Goal: Information Seeking & Learning: Find specific fact

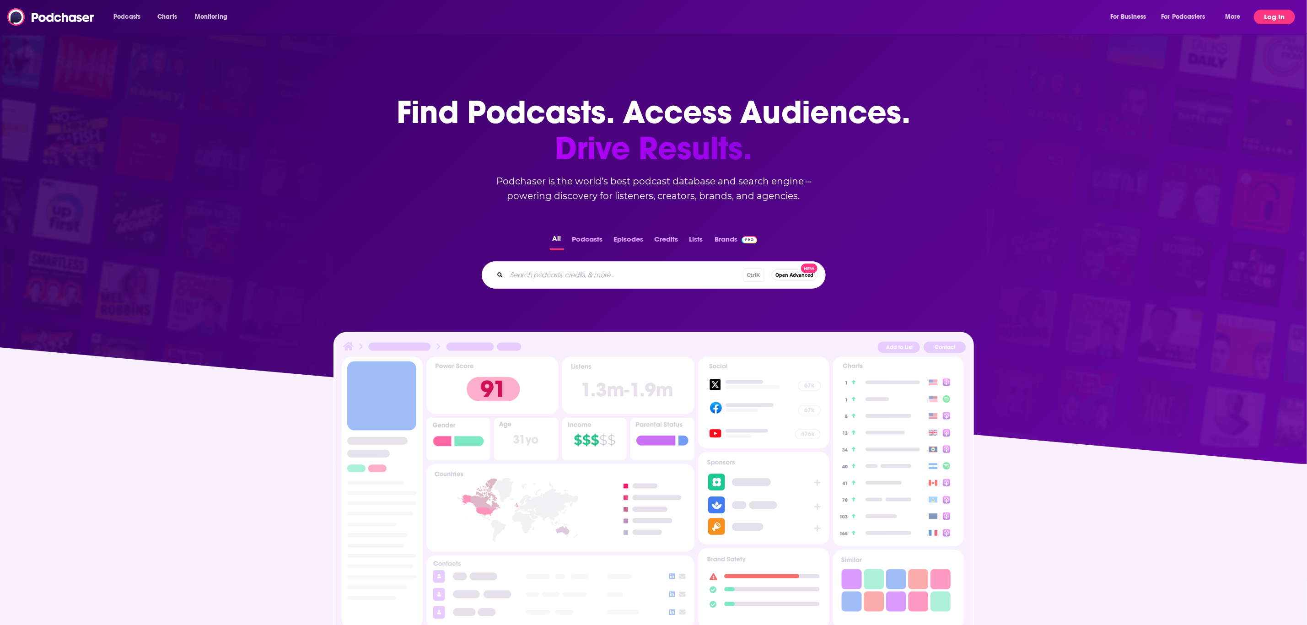
click at [1267, 16] on button "Log In" at bounding box center [1274, 17] width 41 height 15
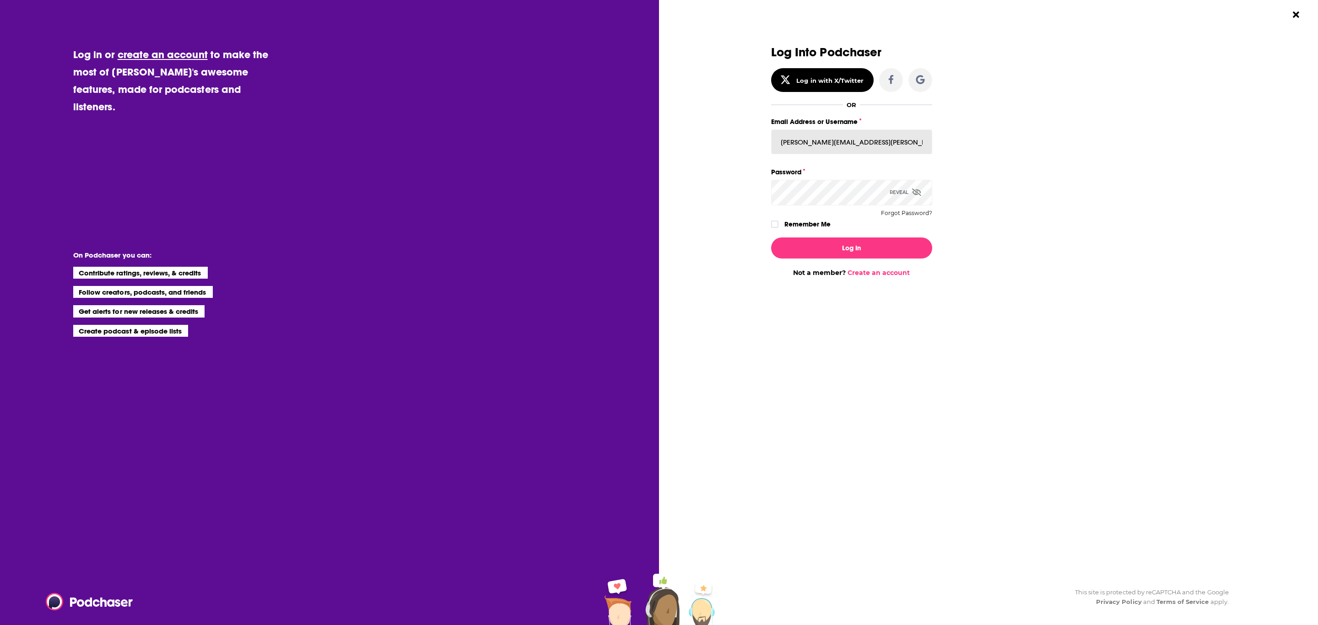
click at [885, 137] on input "[PERSON_NAME][EMAIL_ADDRESS][PERSON_NAME][DOMAIN_NAME]" at bounding box center [851, 141] width 161 height 25
paste input "maya.[PERSON_NAME]"
type input "[EMAIL_ADDRESS][PERSON_NAME][DOMAIN_NAME]"
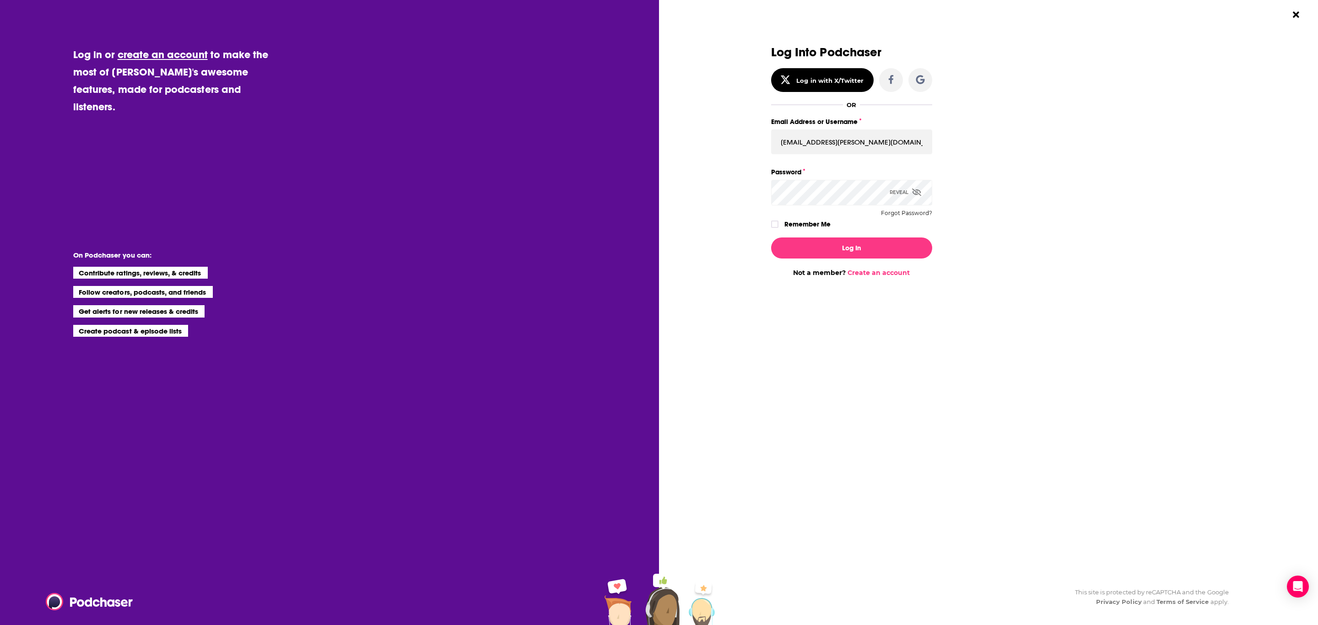
click at [914, 185] on div "Reveal" at bounding box center [906, 192] width 32 height 25
click at [793, 245] on button "Log In" at bounding box center [851, 247] width 161 height 21
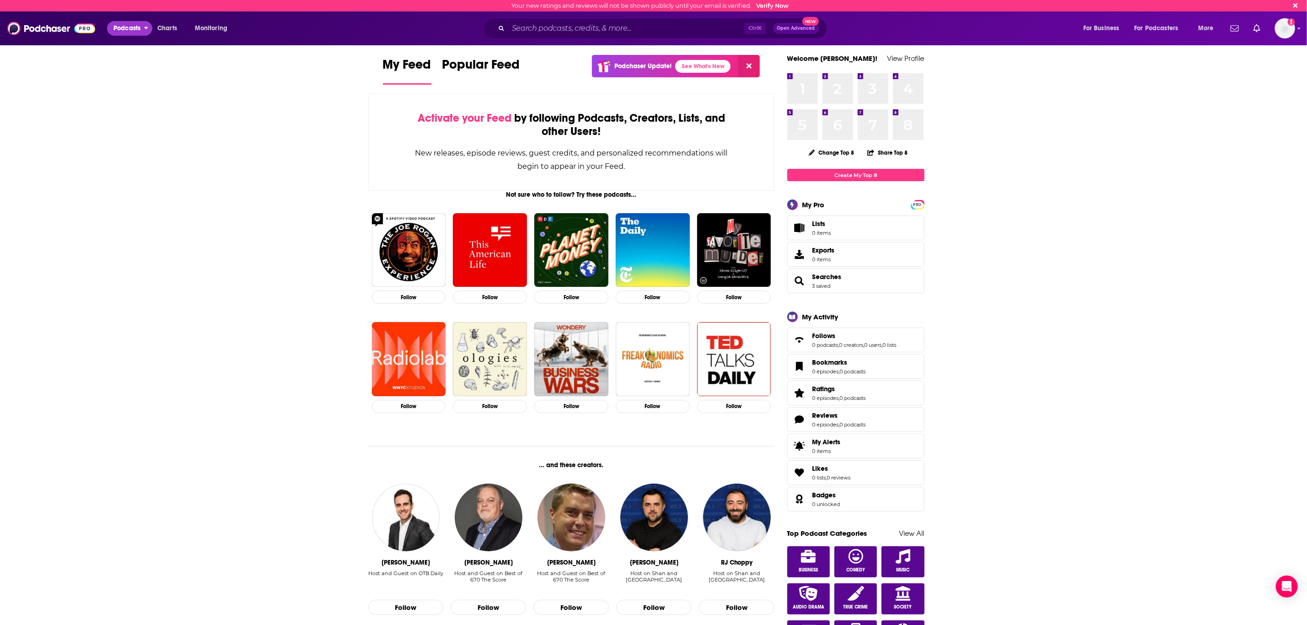
click at [139, 31] on span "Podcasts" at bounding box center [126, 28] width 27 height 13
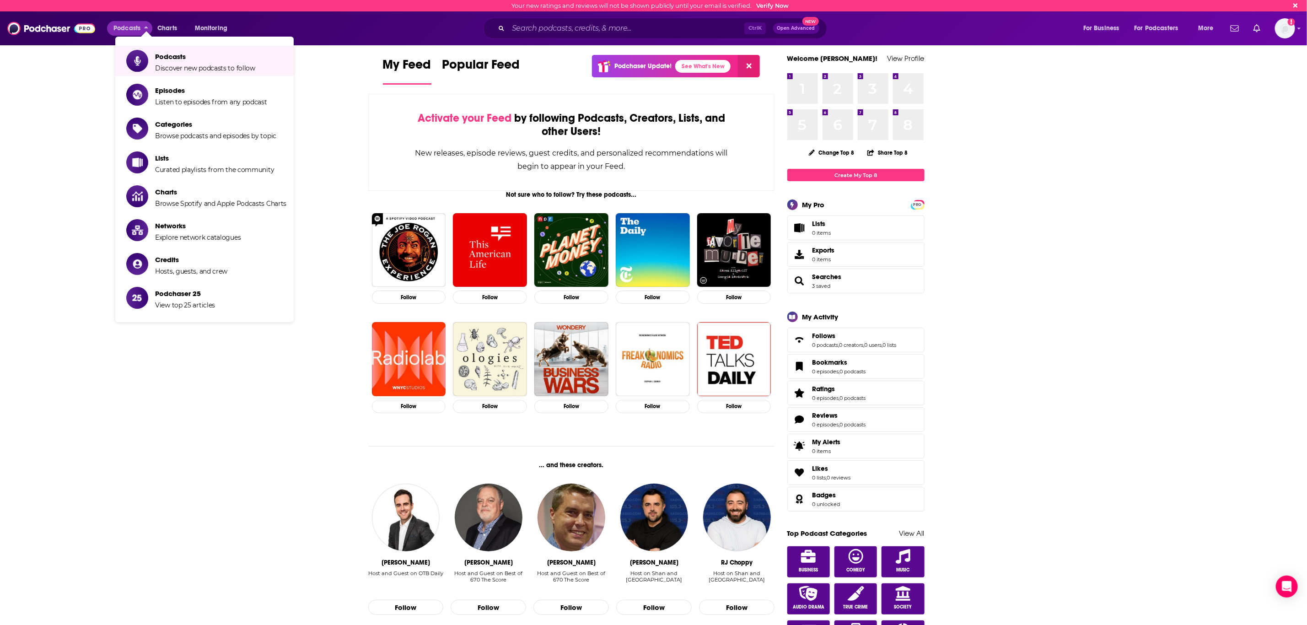
click at [623, 37] on div "Ctrl K Open Advanced New" at bounding box center [655, 28] width 344 height 21
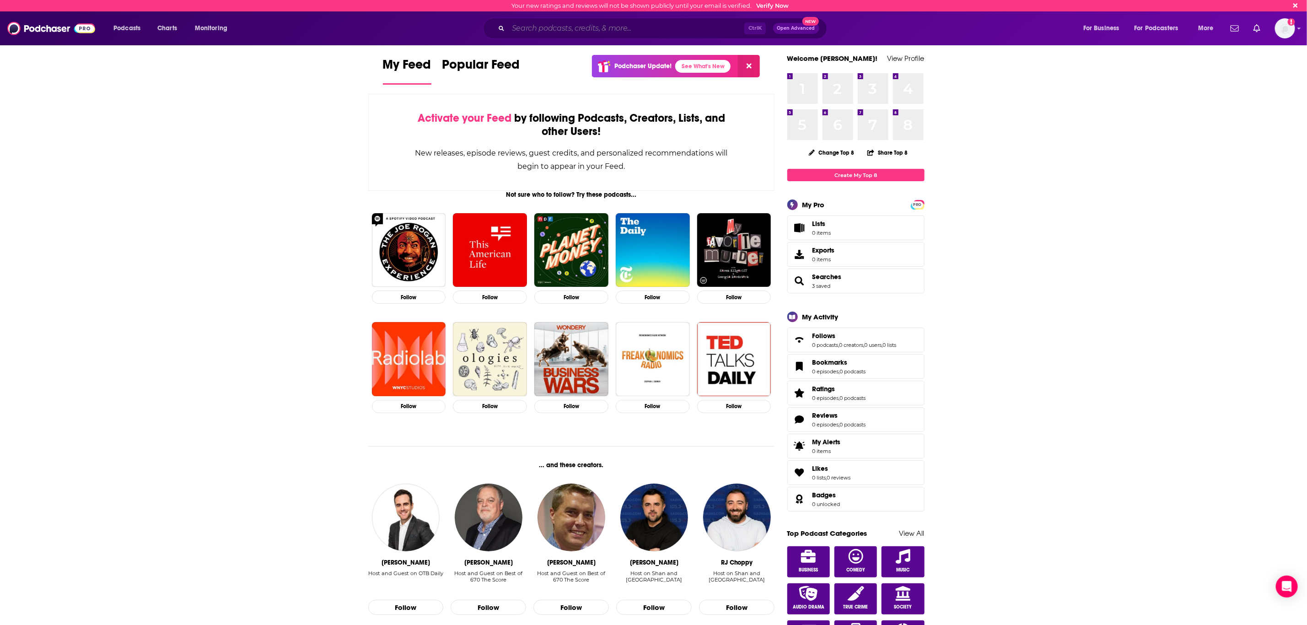
click at [623, 33] on input "Search podcasts, credits, & more..." at bounding box center [626, 28] width 236 height 15
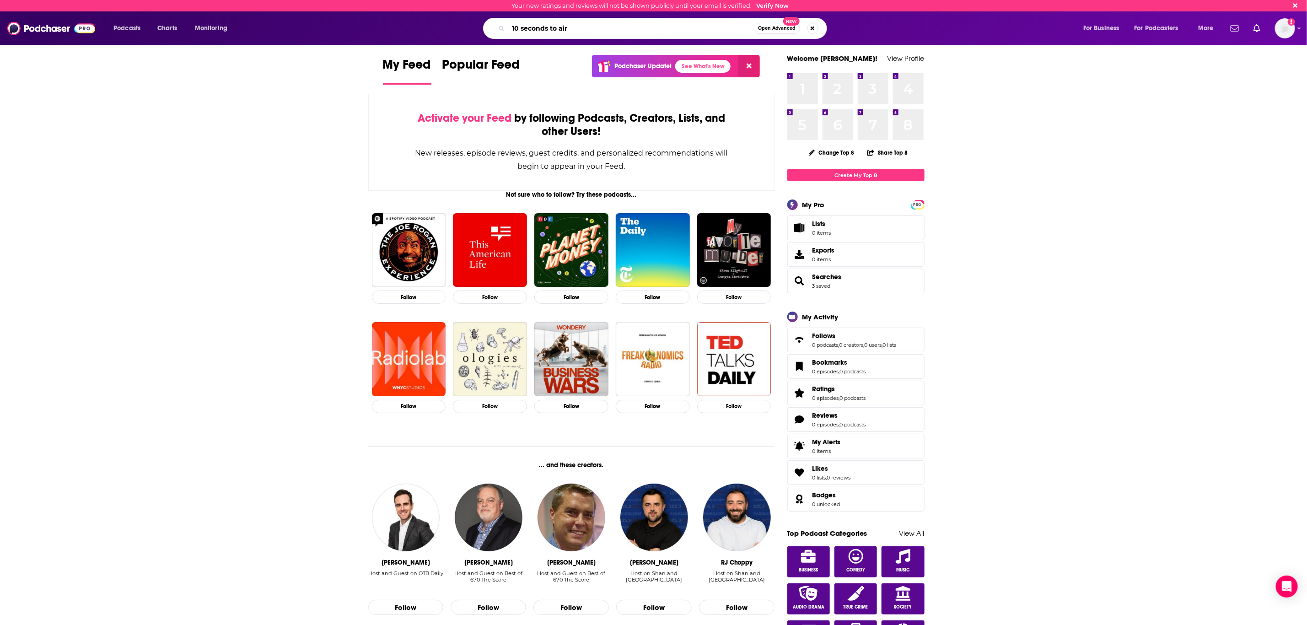
type input "10 seconds to air"
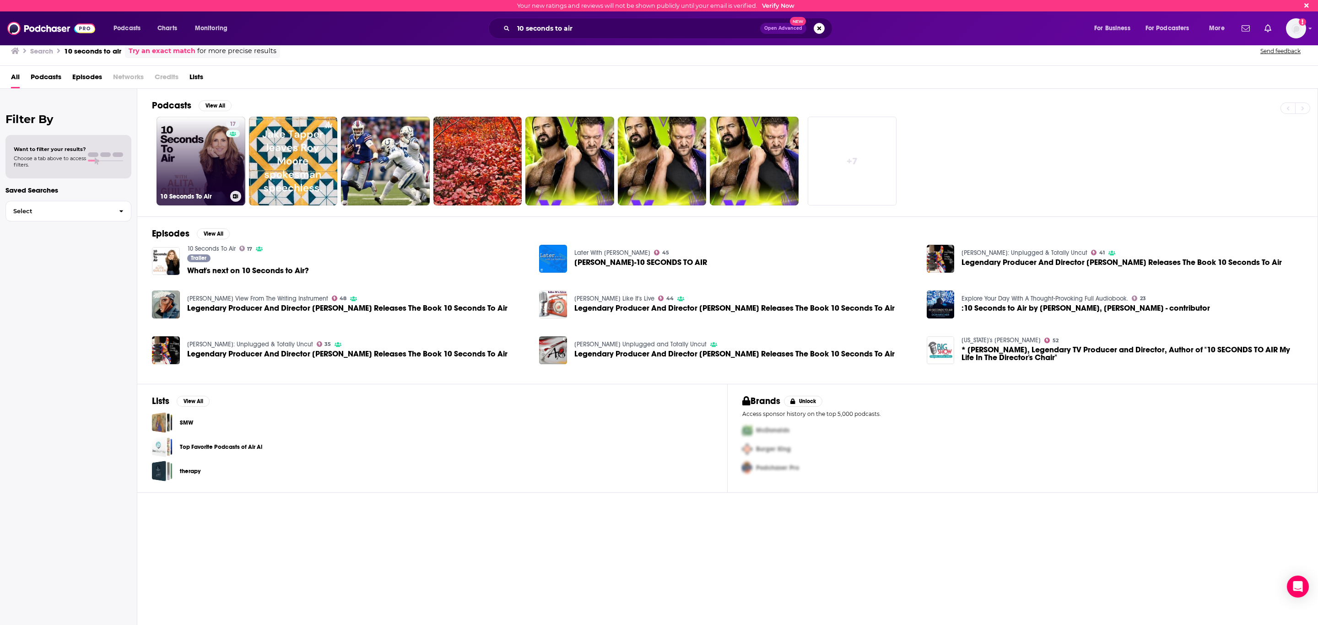
click at [210, 161] on link "17 10 Seconds To Air" at bounding box center [200, 161] width 89 height 89
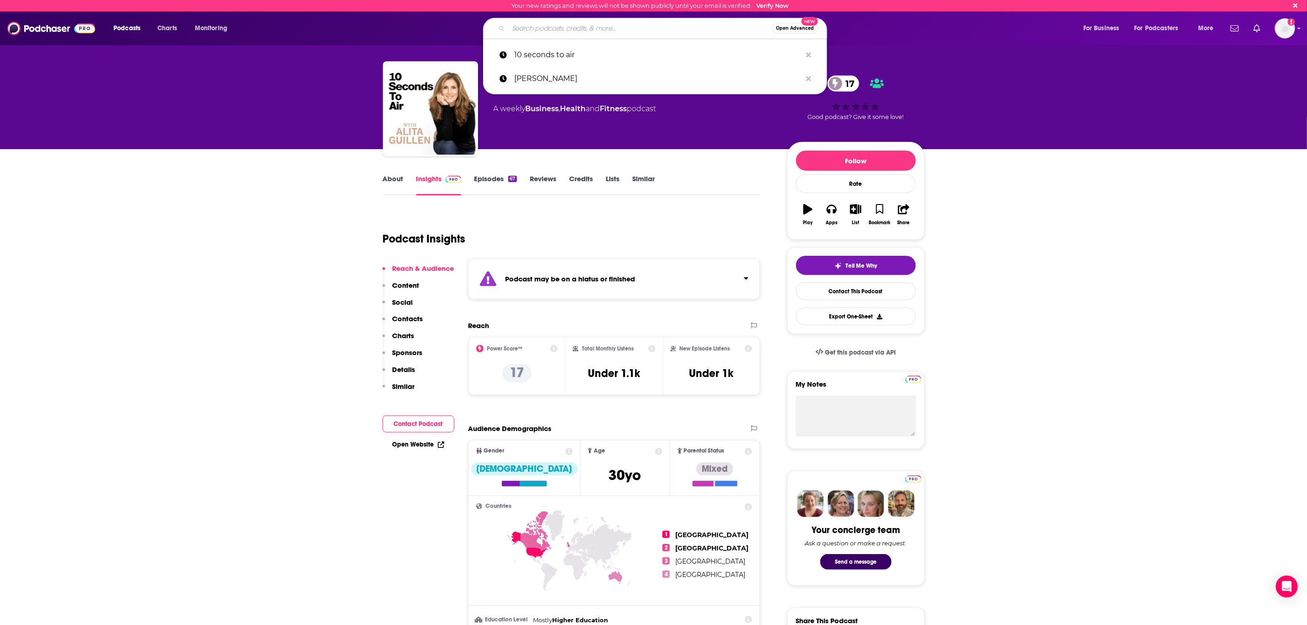
click at [529, 29] on input "Search podcasts, credits, & more..." at bounding box center [640, 28] width 264 height 15
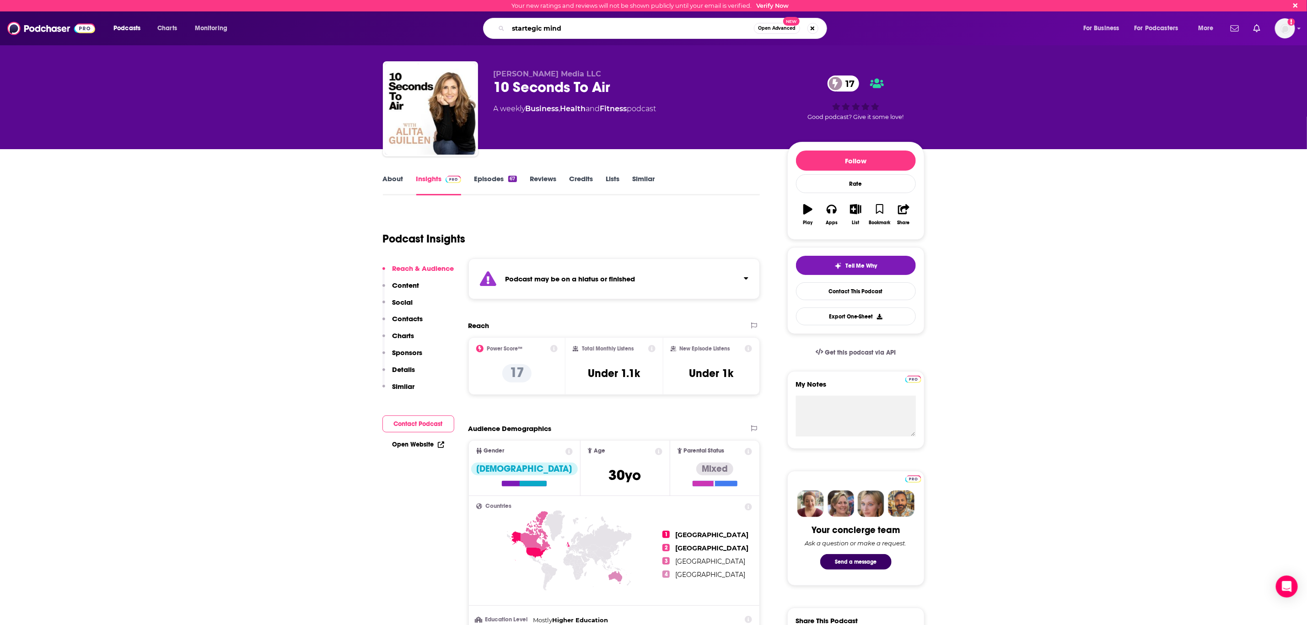
type input "startegic minds"
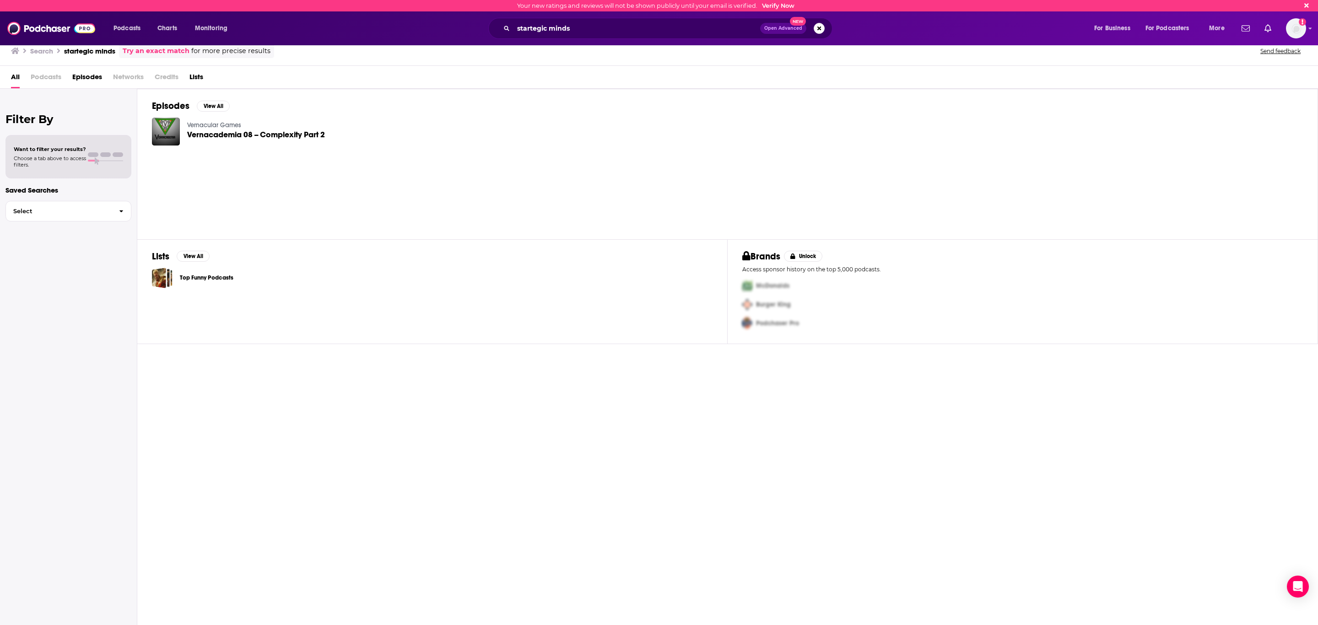
click at [34, 74] on span "Podcasts" at bounding box center [46, 79] width 31 height 19
click at [36, 27] on img at bounding box center [51, 28] width 88 height 17
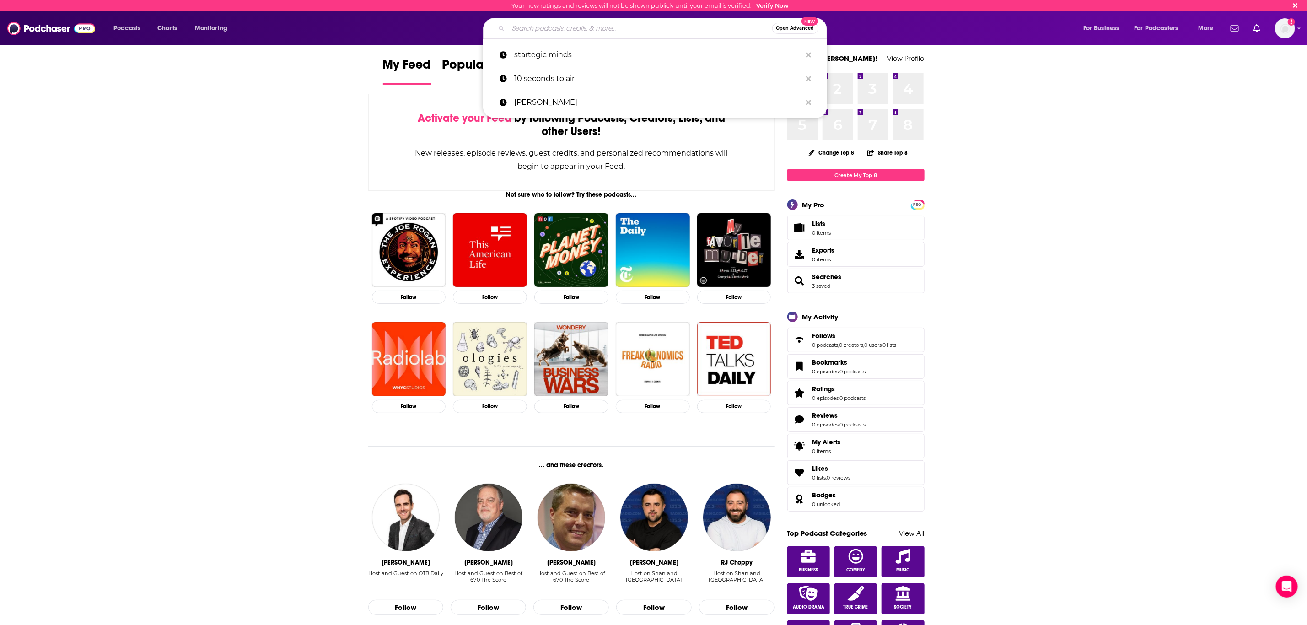
click at [522, 26] on input "Search podcasts, credits, & more..." at bounding box center [640, 28] width 264 height 15
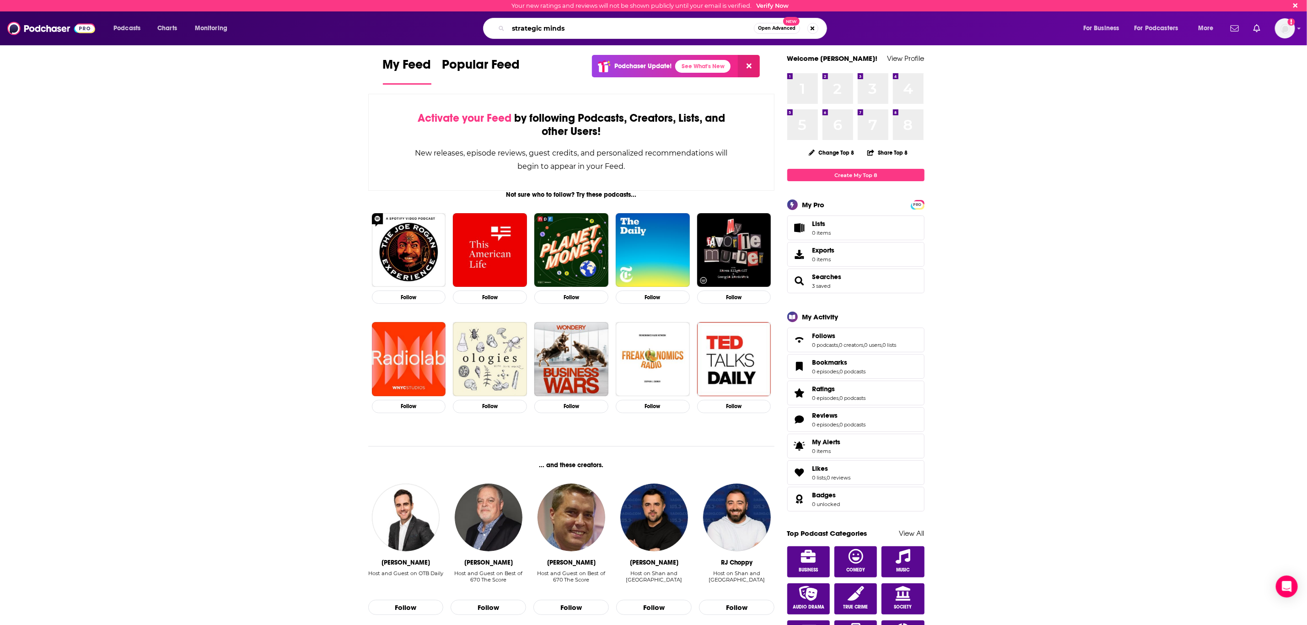
type input "strategic minds"
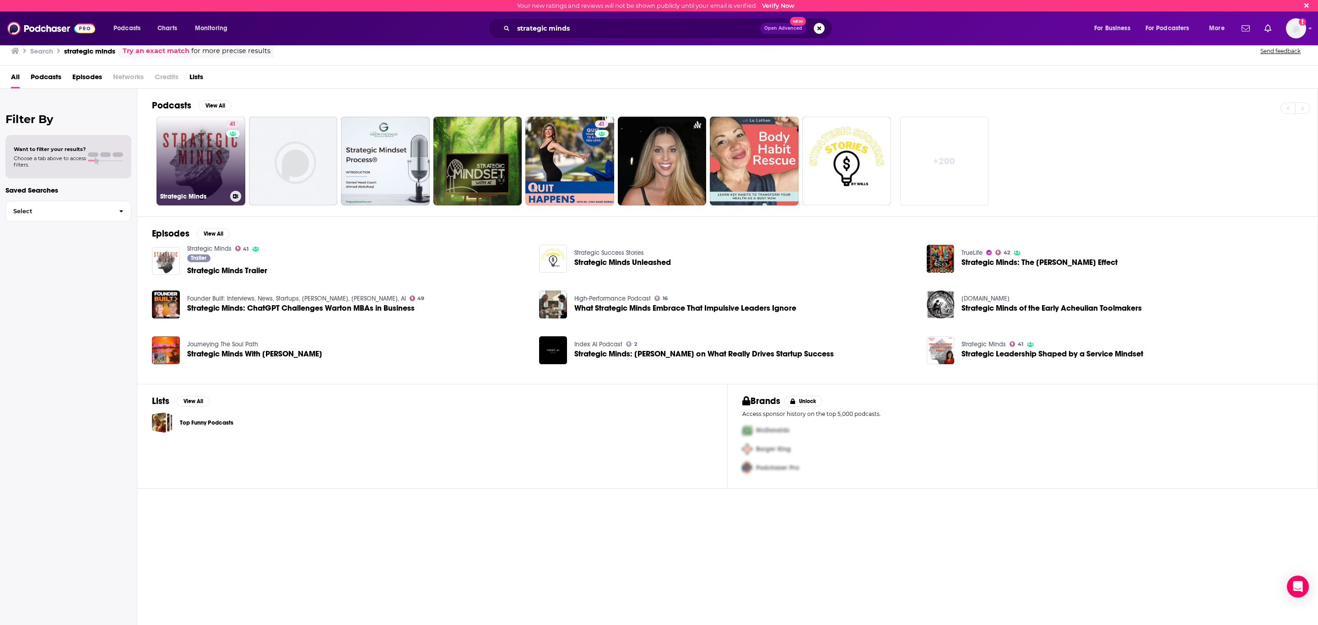
click at [198, 176] on link "41 Strategic Minds" at bounding box center [200, 161] width 89 height 89
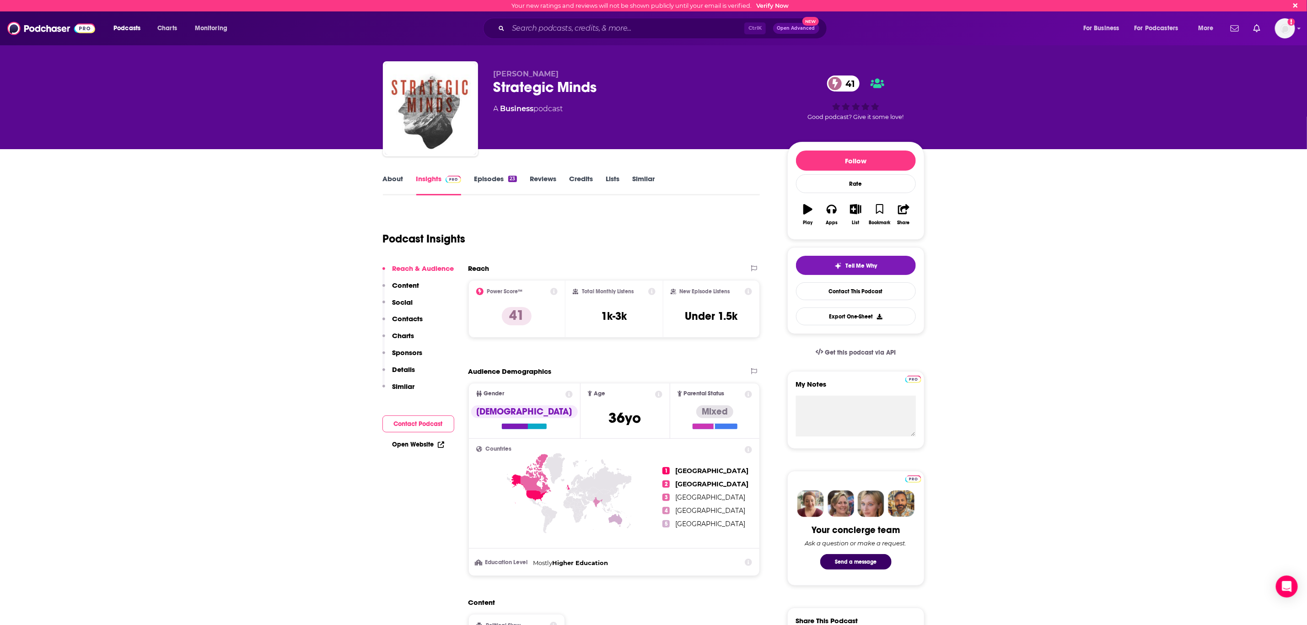
click at [493, 176] on link "Episodes 23" at bounding box center [495, 184] width 43 height 21
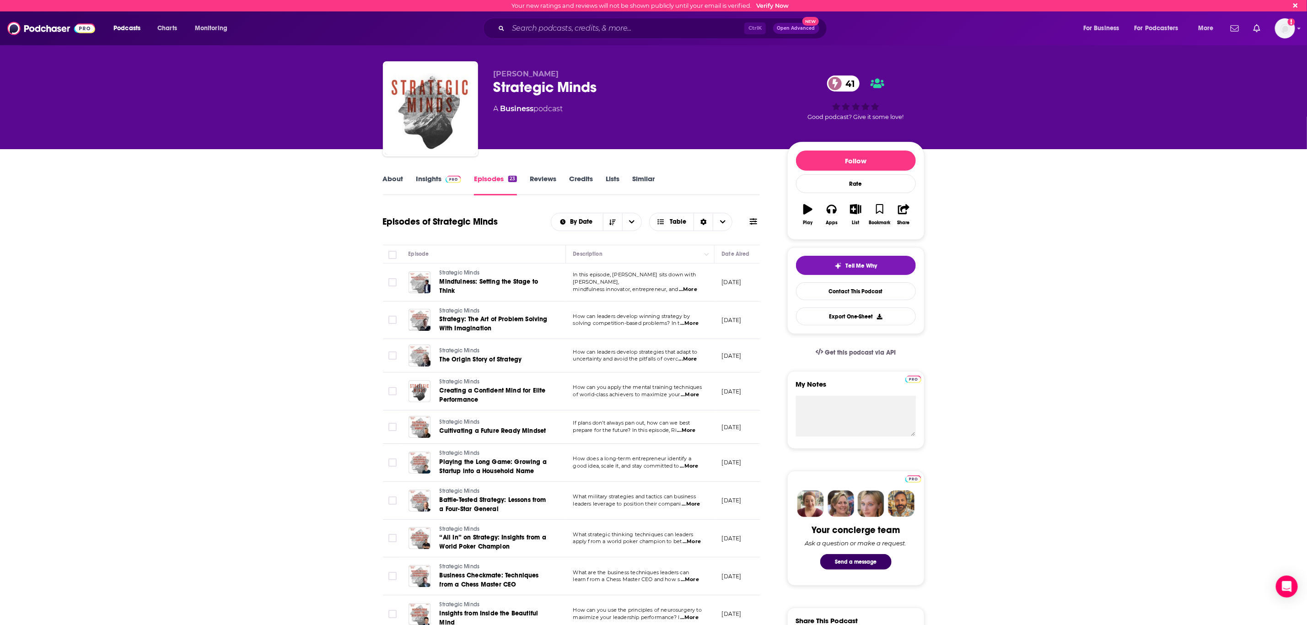
click at [424, 184] on link "Insights" at bounding box center [438, 184] width 45 height 21
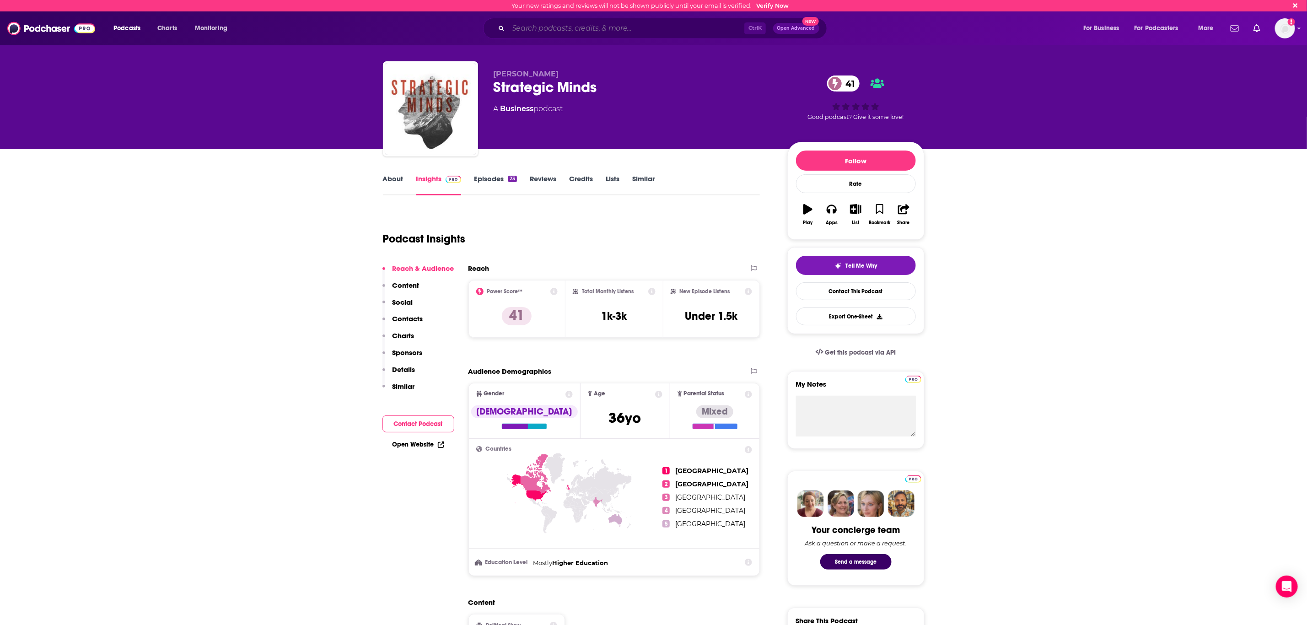
click at [548, 28] on input "Search podcasts, credits, & more..." at bounding box center [626, 28] width 236 height 15
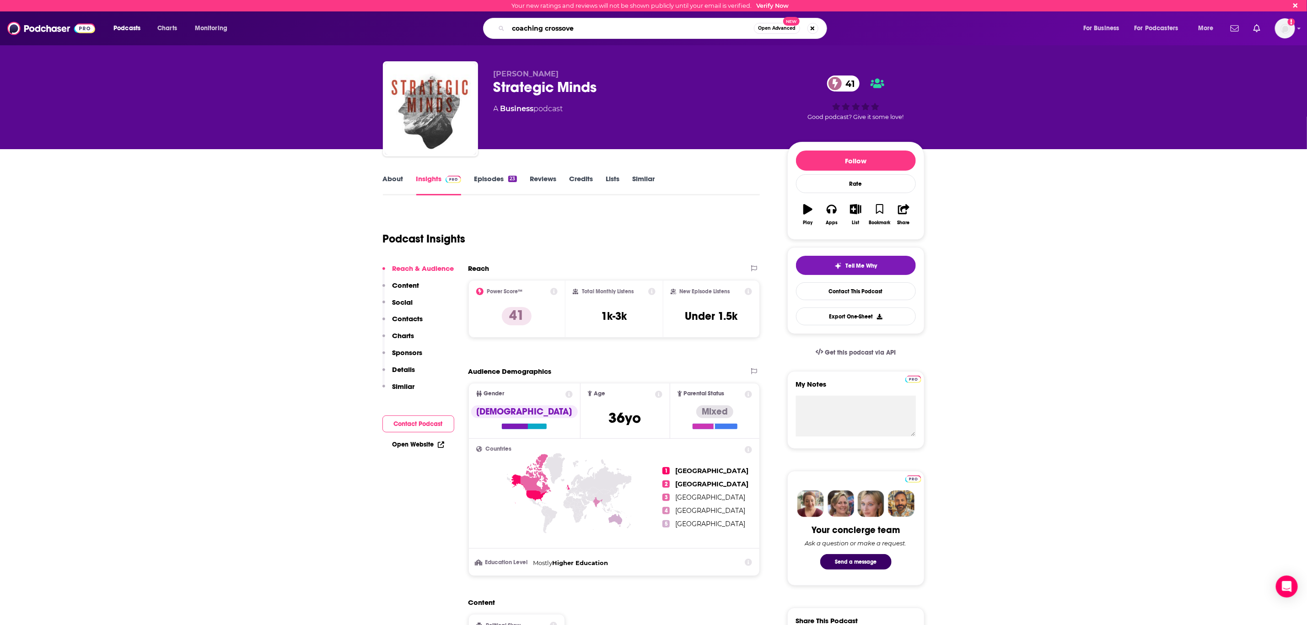
type input "coaching crossover"
